Goal: Book appointment/travel/reservation

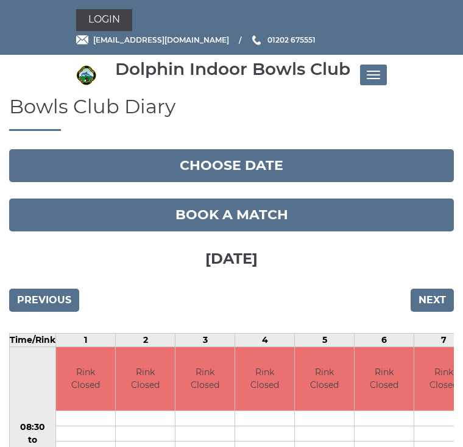
click at [429, 297] on input "Next" at bounding box center [431, 300] width 43 height 23
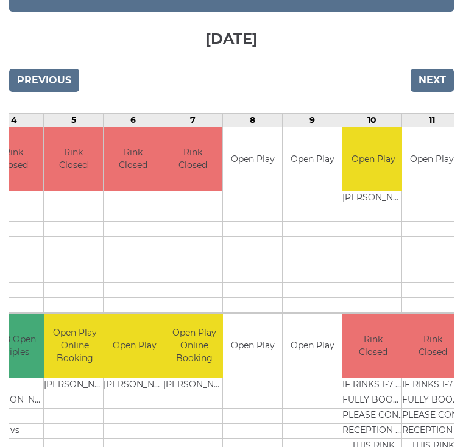
scroll to position [0, 235]
click at [252, 418] on td at bounding box center [252, 415] width 59 height 15
click at [54, 83] on input "Previous" at bounding box center [44, 80] width 70 height 23
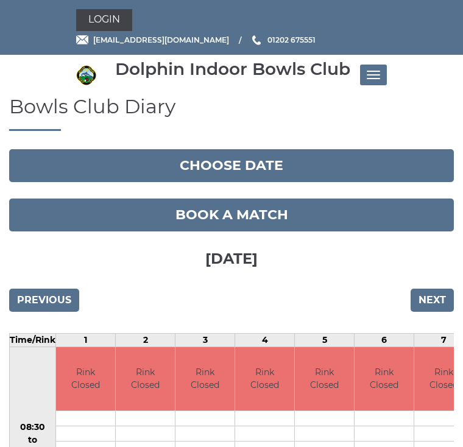
click at [245, 217] on link "Book a match" at bounding box center [231, 214] width 444 height 33
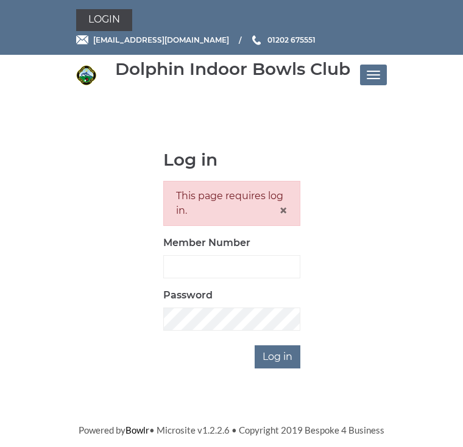
scroll to position [146, 0]
type input "2923"
click at [278, 355] on input "Log in" at bounding box center [277, 356] width 46 height 23
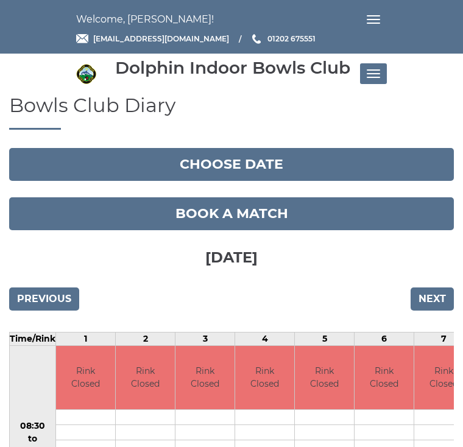
click at [435, 303] on input "Next" at bounding box center [431, 298] width 43 height 23
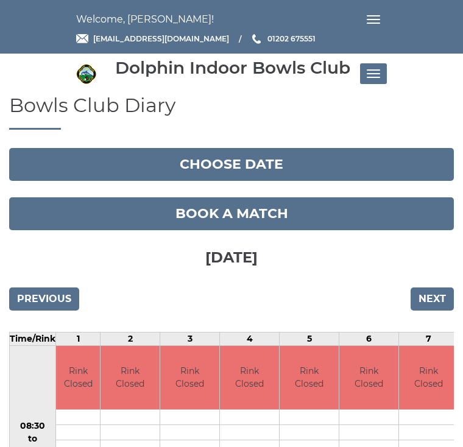
click at [283, 217] on link "Book a match" at bounding box center [231, 213] width 444 height 33
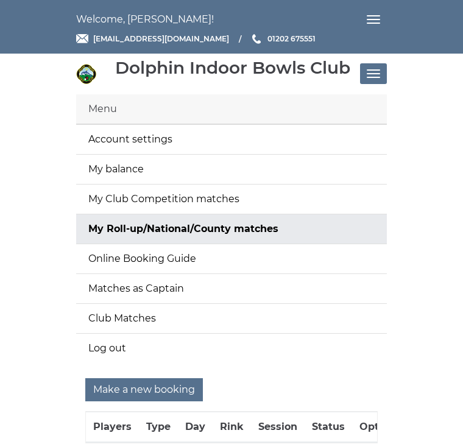
click at [172, 390] on input "Make a new booking" at bounding box center [143, 389] width 117 height 23
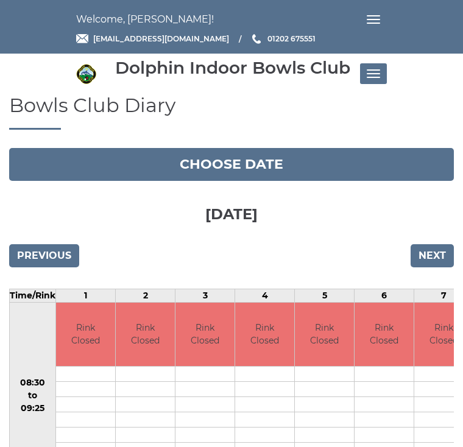
click at [436, 254] on input "Next" at bounding box center [431, 255] width 43 height 23
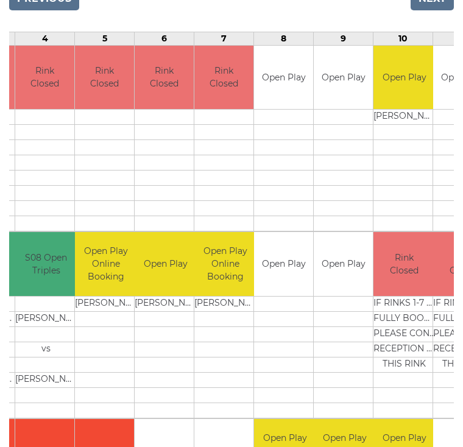
scroll to position [257, 0]
click at [0, 0] on link "Book slot" at bounding box center [0, 0] width 0 height 0
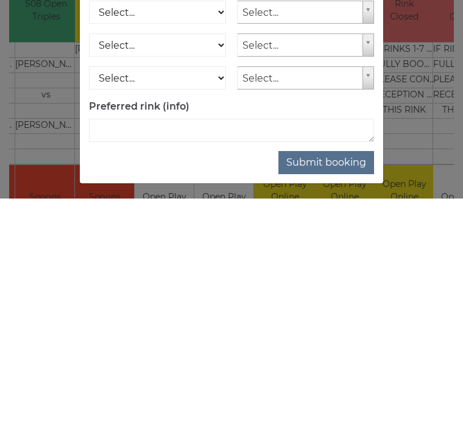
scroll to position [97, 0]
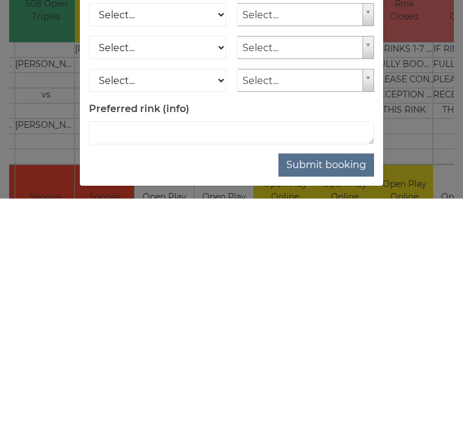
click at [337, 402] on button "Submit booking" at bounding box center [326, 413] width 96 height 23
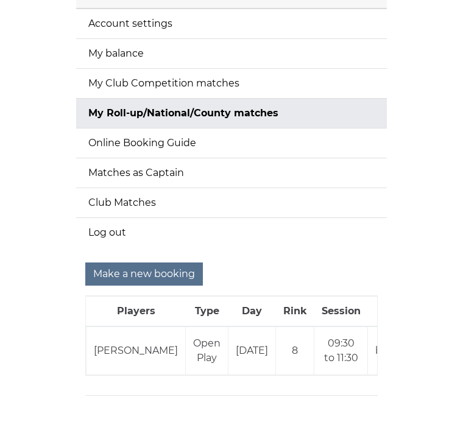
scroll to position [121, 0]
